Goal: Contribute content: Contribute content

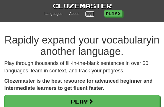
click at [88, 15] on link "Login" at bounding box center [89, 13] width 9 height 5
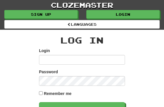
click at [63, 60] on input "Login" at bounding box center [82, 60] width 86 height 10
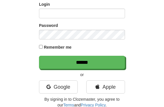
scroll to position [49, 0]
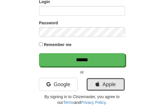
click at [103, 85] on link "Apple" at bounding box center [105, 84] width 39 height 13
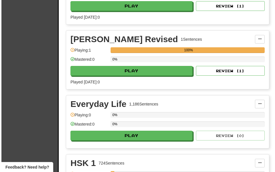
scroll to position [224, 0]
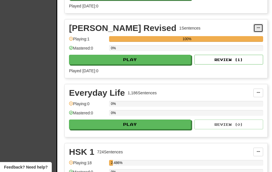
click at [163, 28] on span at bounding box center [257, 27] width 3 height 3
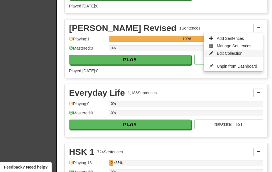
click at [163, 53] on span "Edit Collection" at bounding box center [229, 53] width 26 height 5
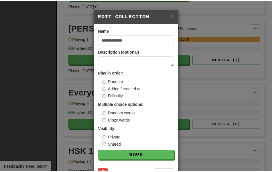
scroll to position [20, 0]
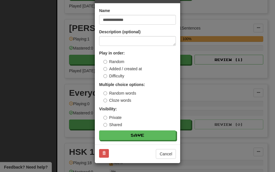
click at [163, 90] on div "**********" at bounding box center [137, 86] width 275 height 172
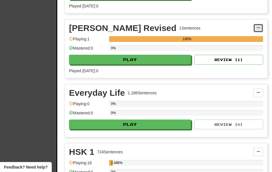
click at [163, 25] on button at bounding box center [258, 28] width 10 height 9
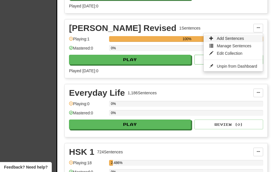
click at [163, 36] on span "Add Sentences" at bounding box center [229, 38] width 27 height 5
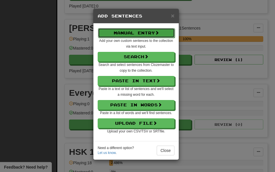
click at [150, 33] on button "Manual Entry" at bounding box center [136, 33] width 77 height 10
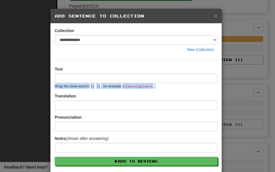
drag, startPoint x: 167, startPoint y: 89, endPoint x: 53, endPoint y: 87, distance: 114.1
click at [53, 87] on div "**********" at bounding box center [135, 131] width 171 height 217
copy small "Wrap the cloze-word in {{ }} , for example A {{ missing }} word. ."
click at [163, 97] on div "**********" at bounding box center [137, 86] width 275 height 172
click at [163, 107] on div "**********" at bounding box center [137, 86] width 275 height 172
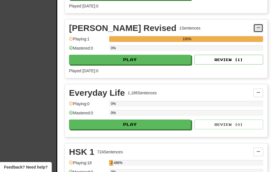
click at [163, 27] on span at bounding box center [257, 27] width 3 height 3
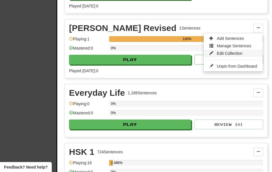
click at [163, 51] on link "Edit Collection" at bounding box center [232, 52] width 59 height 7
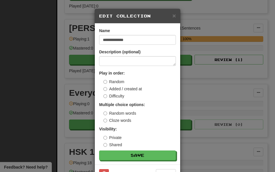
click at [163, 28] on div "**********" at bounding box center [137, 86] width 275 height 172
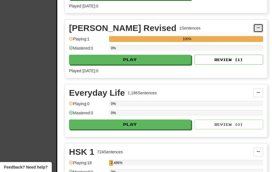
click at [163, 28] on button at bounding box center [258, 28] width 10 height 9
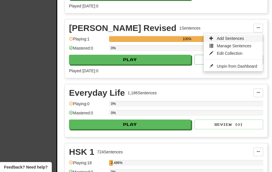
click at [163, 39] on span "Add Sentences" at bounding box center [229, 38] width 27 height 5
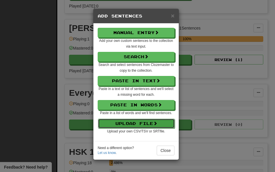
click at [131, 107] on button "Upload File" at bounding box center [136, 123] width 77 height 10
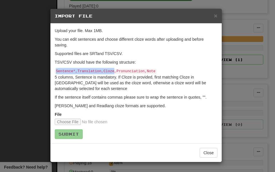
drag, startPoint x: 56, startPoint y: 70, endPoint x: 114, endPoint y: 70, distance: 58.1
click at [114, 70] on code "Sentence*,Translation,Cloze,Pronunciation,Note" at bounding box center [106, 71] width 102 height 5
copy code "Sentence*,Translation,Cloze"
click at [163, 91] on div "× Import File Upload your file. Max 1MB. You can edit sentences and choose diff…" at bounding box center [137, 86] width 275 height 172
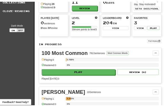
scroll to position [36, 0]
